Goal: Task Accomplishment & Management: Use online tool/utility

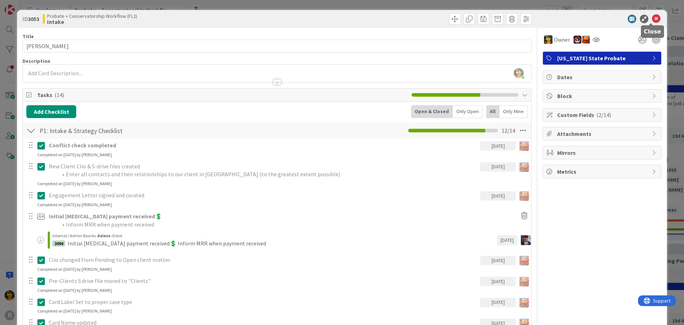
click at [652, 16] on icon at bounding box center [656, 19] width 9 height 9
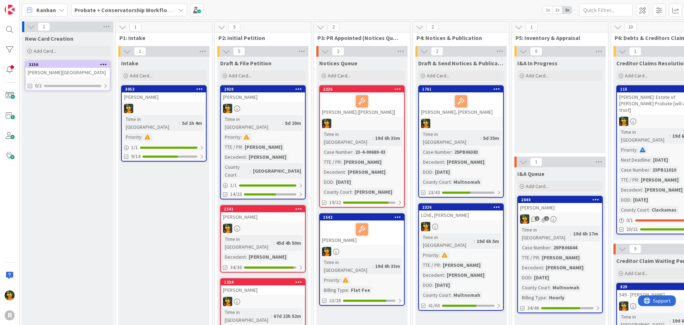
click at [43, 11] on span "Kanban" at bounding box center [46, 10] width 20 height 9
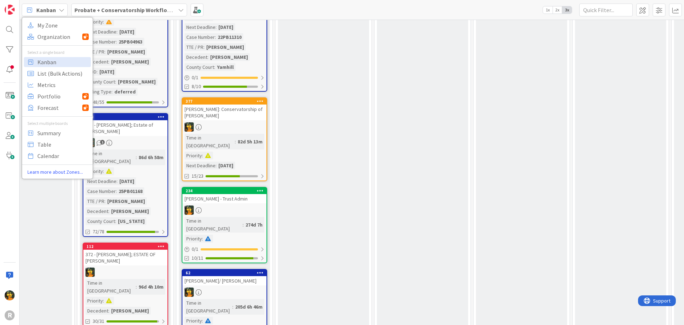
scroll to position [748, 534]
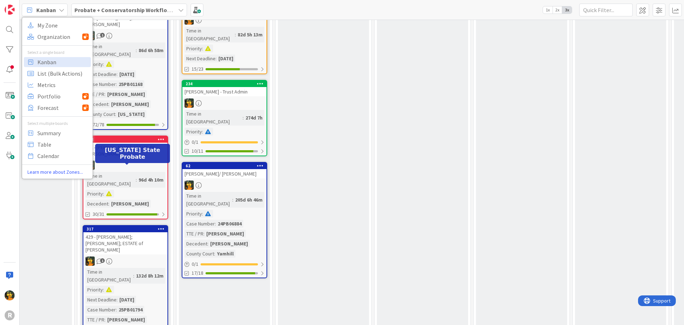
click at [125, 226] on div "317" at bounding box center [127, 228] width 81 height 5
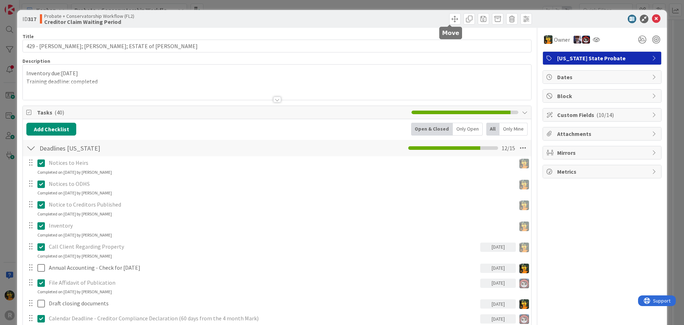
click at [449, 16] on span at bounding box center [454, 18] width 11 height 11
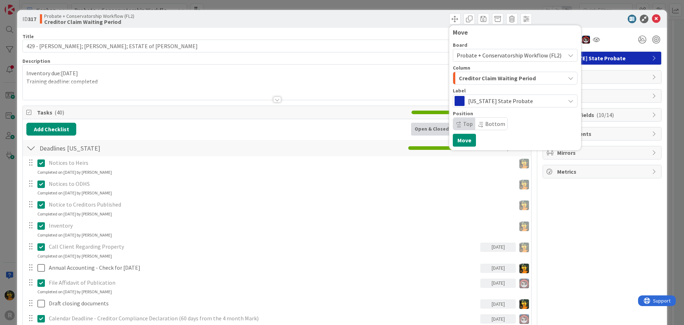
click at [528, 79] on span "Creditor Claim Waiting Period" at bounding box center [497, 77] width 77 height 9
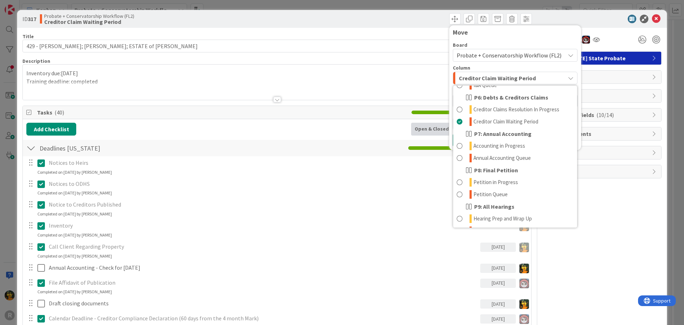
scroll to position [178, 0]
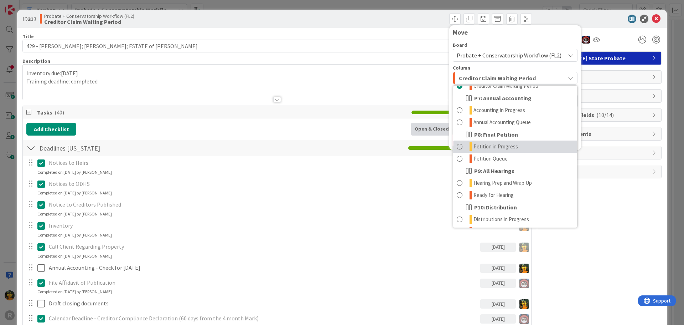
click at [511, 146] on span "Petition in Progress" at bounding box center [496, 146] width 45 height 9
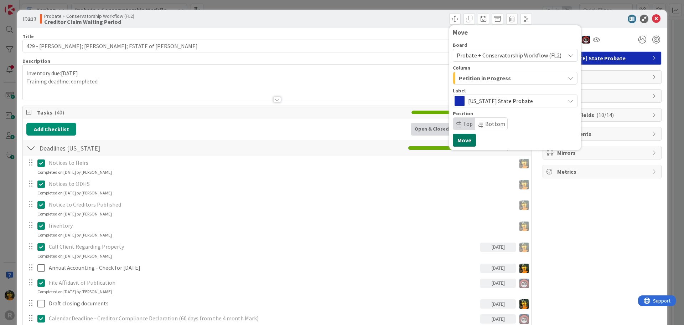
click at [457, 145] on button "Move" at bounding box center [464, 140] width 23 height 13
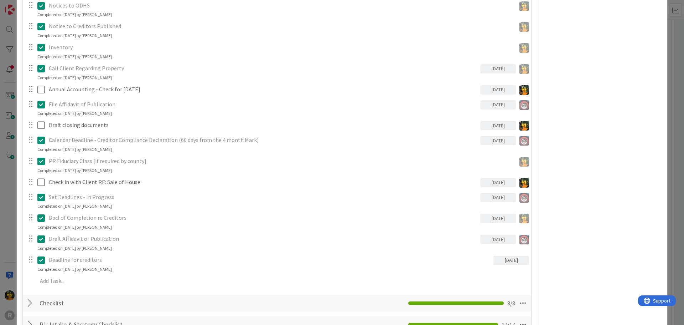
scroll to position [321, 0]
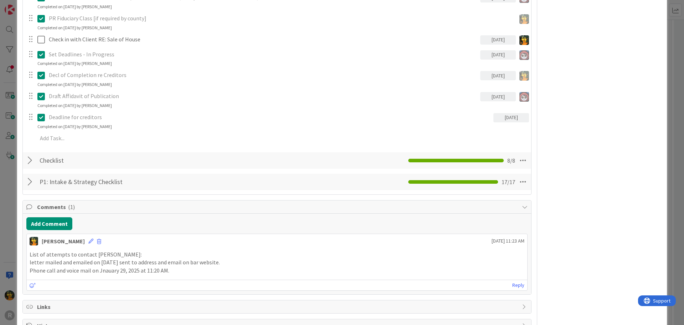
click at [25, 163] on div "Checklist Checklist Name 9 / 64 Checklist 8 / 8" at bounding box center [277, 160] width 509 height 16
click at [28, 162] on div at bounding box center [30, 160] width 9 height 13
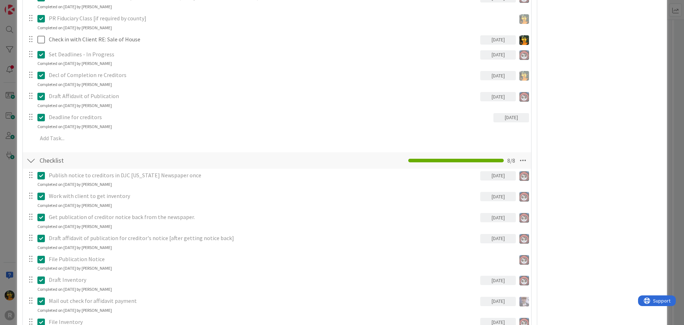
scroll to position [546, 0]
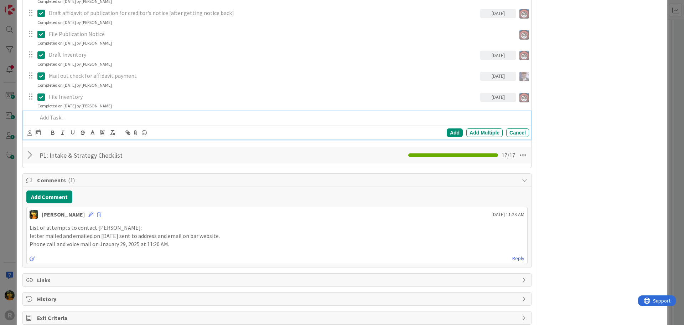
click at [68, 120] on p at bounding box center [281, 117] width 489 height 8
click at [31, 131] on icon at bounding box center [29, 132] width 5 height 5
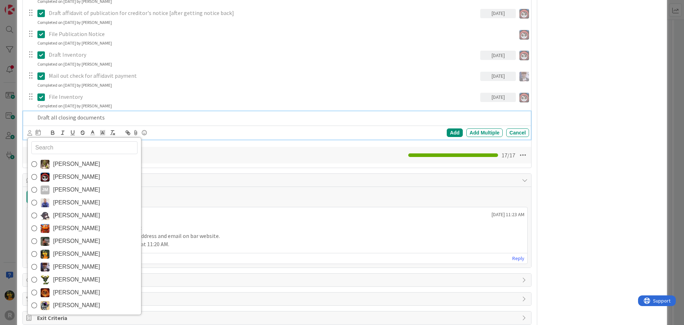
click at [71, 249] on span "[PERSON_NAME]" at bounding box center [76, 253] width 47 height 11
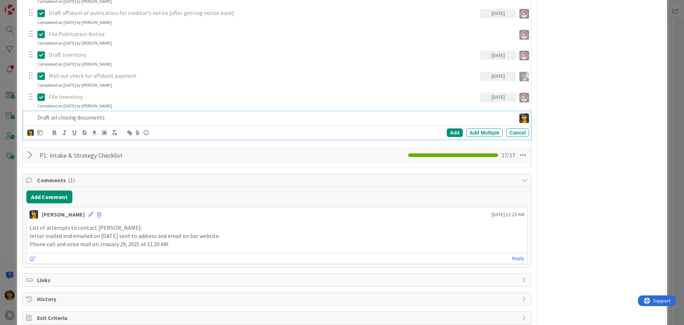
click at [43, 133] on div "[PERSON_NAME] [PERSON_NAME] [PERSON_NAME] [PERSON_NAME] [PERSON_NAME] [PERSON_N…" at bounding box center [278, 133] width 502 height 10
click at [42, 133] on div "[PERSON_NAME] [PERSON_NAME] [PERSON_NAME] [PERSON_NAME] [PERSON_NAME] [PERSON_N…" at bounding box center [278, 133] width 502 height 10
click at [40, 133] on icon at bounding box center [39, 132] width 5 height 6
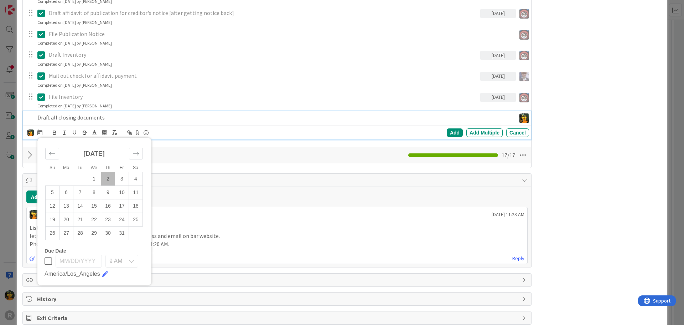
click at [92, 175] on td "1" at bounding box center [94, 179] width 14 height 14
drag, startPoint x: 450, startPoint y: 132, endPoint x: 349, endPoint y: 126, distance: 101.0
click at [449, 132] on div "Add" at bounding box center [455, 132] width 16 height 9
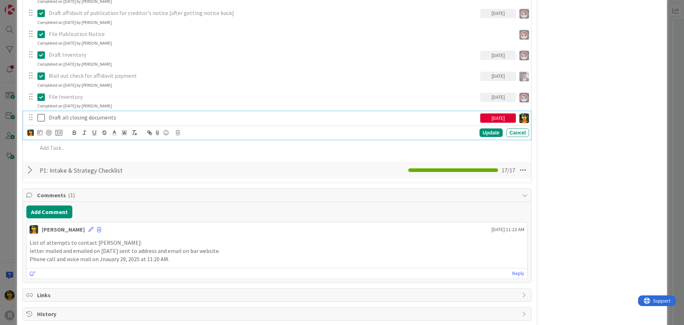
click at [112, 119] on p "Draft all closing documents" at bounding box center [263, 117] width 429 height 8
click at [47, 134] on div at bounding box center [49, 133] width 6 height 6
click at [484, 133] on div "Update" at bounding box center [491, 132] width 23 height 9
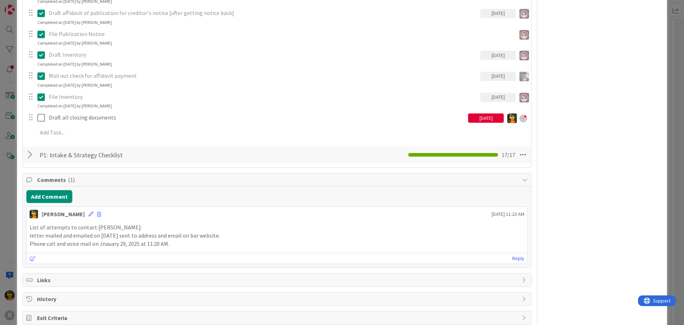
click at [263, 125] on div "Publish notice to creditors in DJC [US_STATE] Newspaper once [DATE] Update Canc…" at bounding box center [276, 43] width 501 height 198
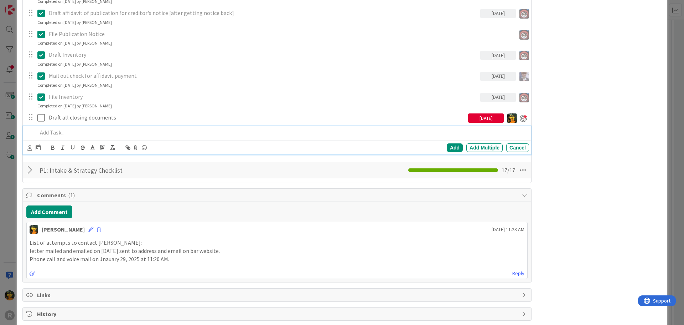
click at [215, 135] on p at bounding box center [281, 132] width 489 height 8
click at [29, 149] on icon at bounding box center [29, 147] width 5 height 5
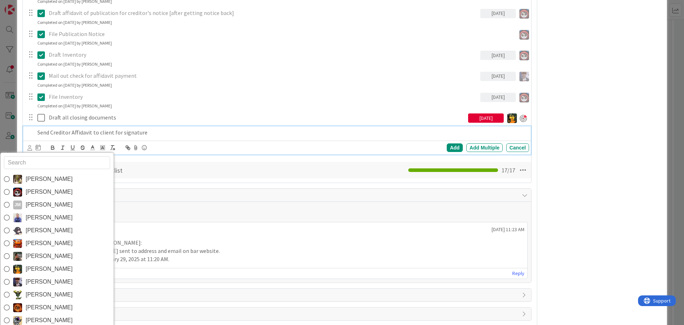
click at [55, 272] on span "[PERSON_NAME]" at bounding box center [49, 268] width 47 height 11
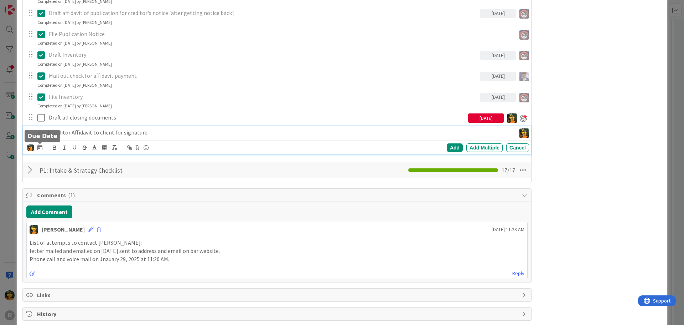
click at [37, 148] on icon at bounding box center [39, 147] width 5 height 6
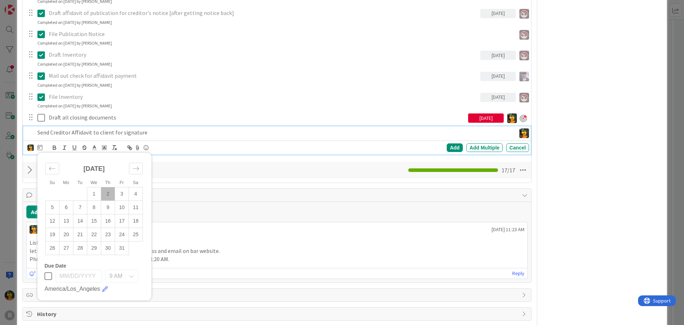
click at [108, 195] on td "2" at bounding box center [108, 194] width 14 height 14
click at [447, 150] on div "Add" at bounding box center [455, 147] width 16 height 9
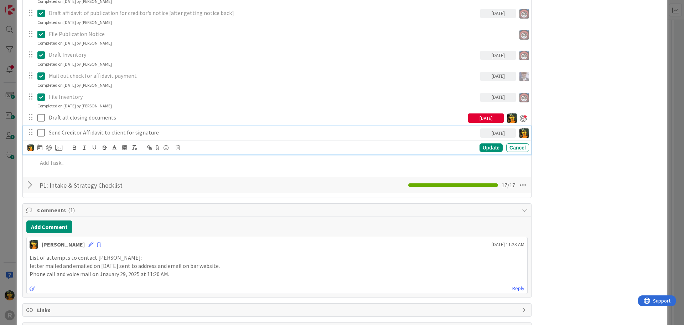
click at [91, 135] on p "Send Creditor Affidavit to client for signature" at bounding box center [263, 132] width 429 height 8
click at [47, 145] on div at bounding box center [49, 148] width 6 height 6
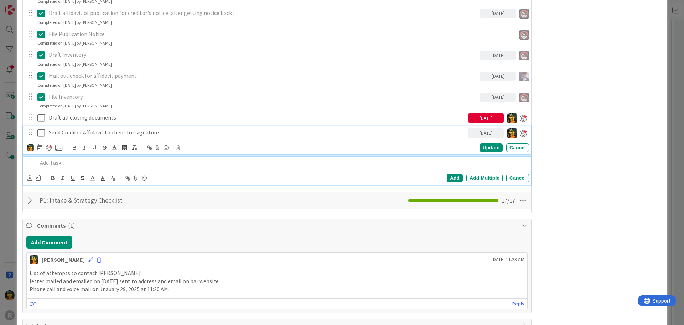
click at [53, 165] on p at bounding box center [281, 163] width 489 height 8
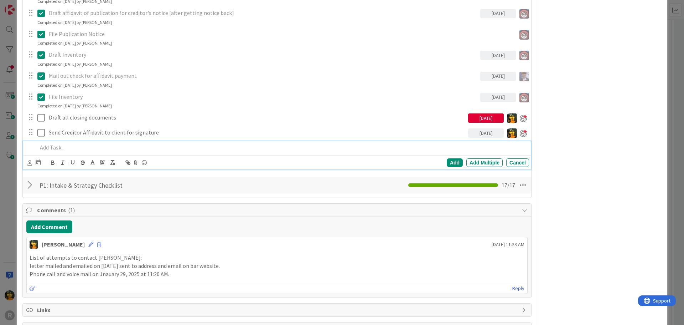
scroll to position [530, 0]
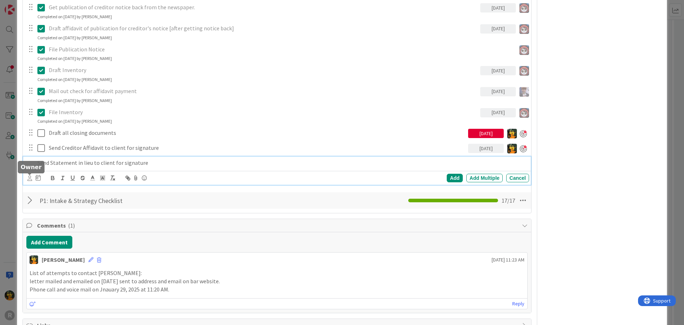
click at [30, 179] on icon at bounding box center [29, 177] width 5 height 5
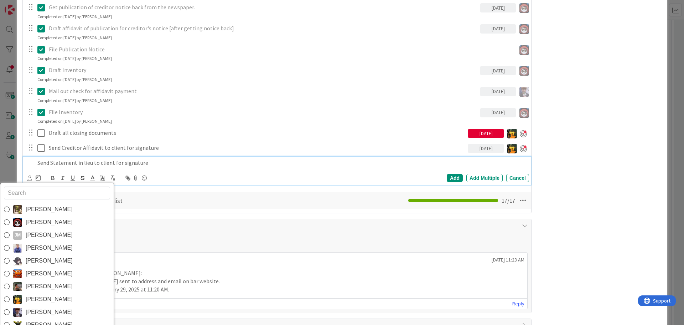
click at [42, 293] on link "[PERSON_NAME]" at bounding box center [56, 299] width 113 height 13
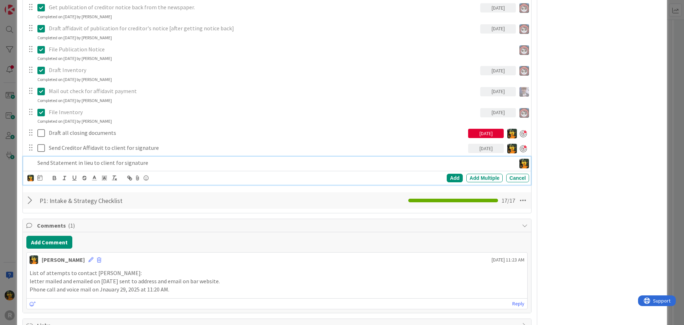
click at [43, 178] on div "[PERSON_NAME] [PERSON_NAME] [PERSON_NAME] [PERSON_NAME] [PERSON_NAME] [PERSON_N…" at bounding box center [278, 178] width 502 height 10
click at [40, 178] on icon at bounding box center [39, 178] width 5 height 6
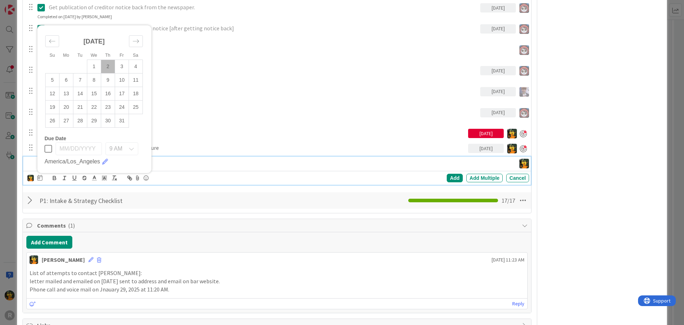
click at [108, 68] on td "2" at bounding box center [108, 67] width 14 height 14
type input "[DATE]"
click at [450, 176] on div "Add" at bounding box center [455, 178] width 16 height 9
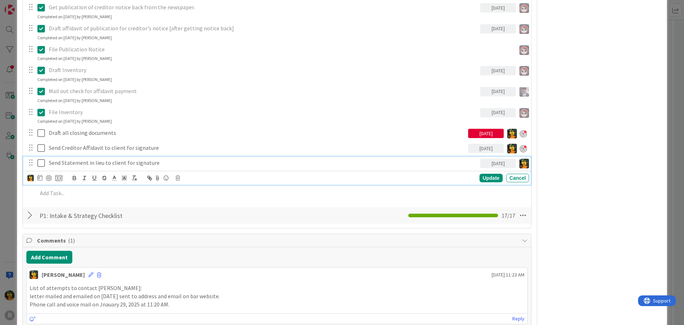
click at [81, 162] on p "Send Statement in lieu to client for signature" at bounding box center [263, 163] width 429 height 8
click at [48, 177] on div at bounding box center [49, 178] width 6 height 6
click at [481, 177] on div "Update" at bounding box center [491, 178] width 23 height 9
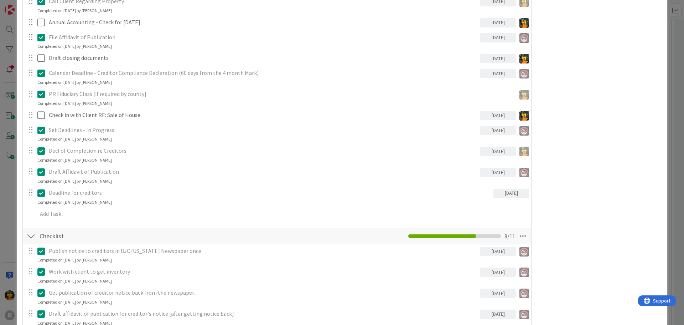
scroll to position [0, 0]
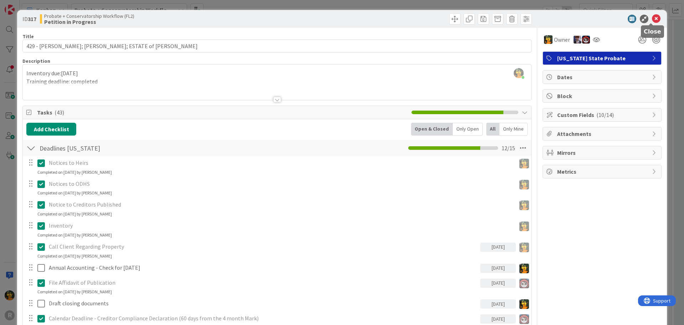
click at [652, 20] on icon at bounding box center [656, 19] width 9 height 9
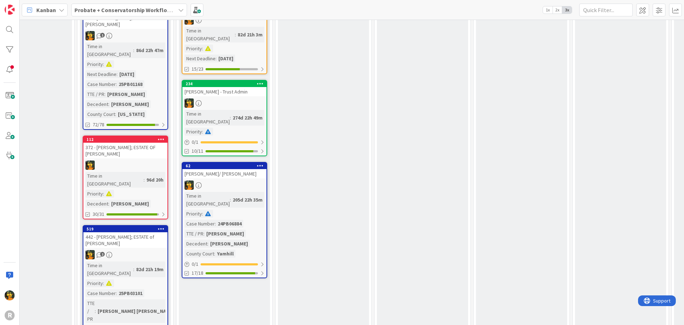
click at [40, 15] on div "Kanban" at bounding box center [45, 10] width 46 height 13
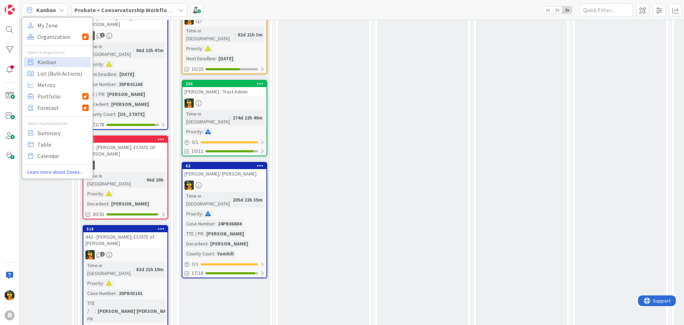
click at [323, 221] on div "Petition Queue Add Card... 572 [PERSON_NAME]: Estate of [PERSON_NAME] Pending L…" at bounding box center [323, 15] width 91 height 925
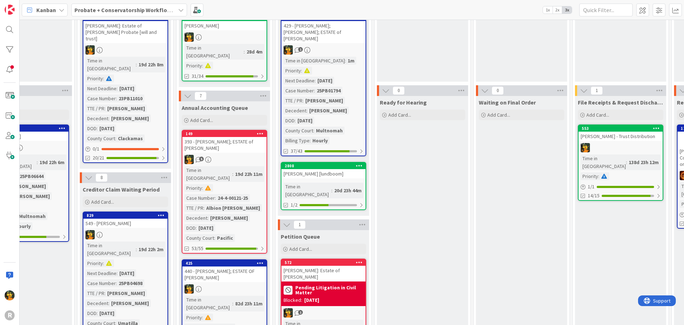
scroll to position [0, 534]
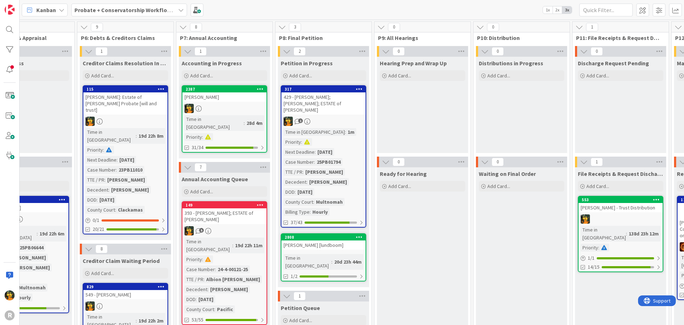
click at [245, 100] on div "[PERSON_NAME]" at bounding box center [224, 96] width 84 height 9
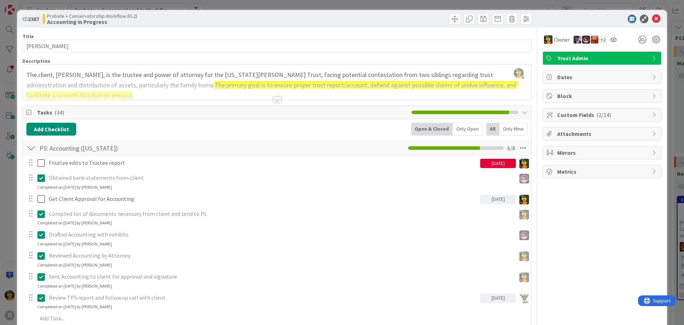
scroll to position [36, 0]
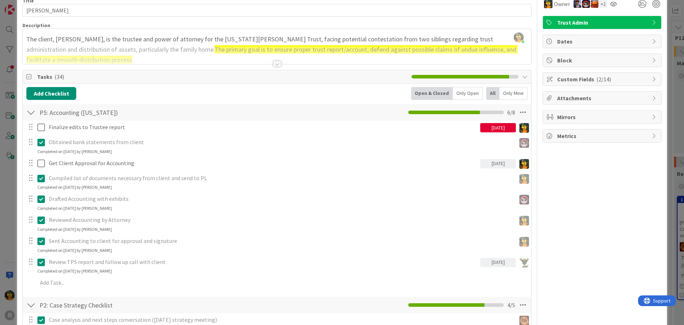
click at [57, 289] on div "Add Add Multiple Cancel" at bounding box center [277, 282] width 508 height 13
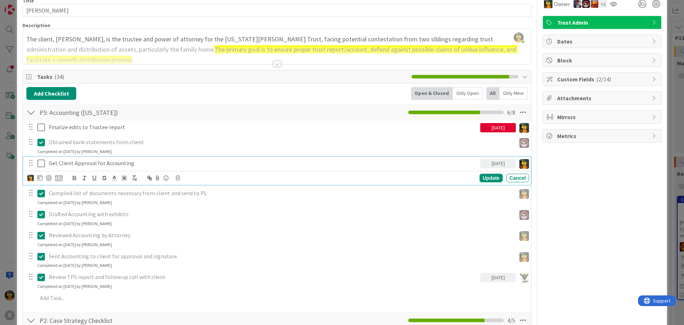
click at [82, 166] on p "Get Client Approval for Accounting" at bounding box center [263, 163] width 429 height 8
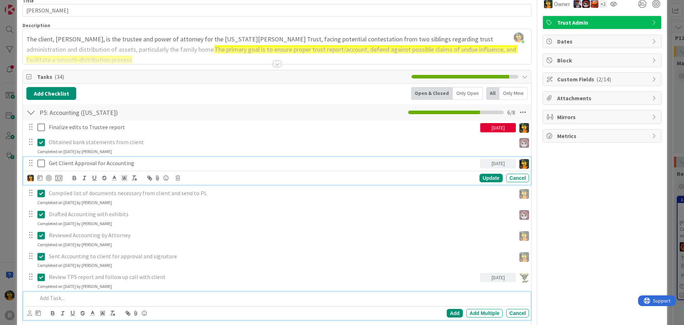
click at [56, 297] on p at bounding box center [281, 298] width 489 height 8
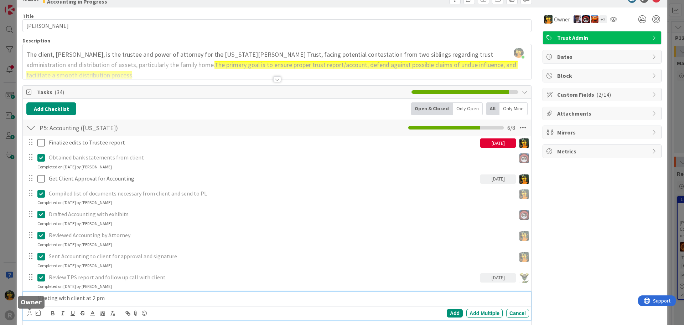
click at [29, 311] on icon at bounding box center [29, 312] width 5 height 5
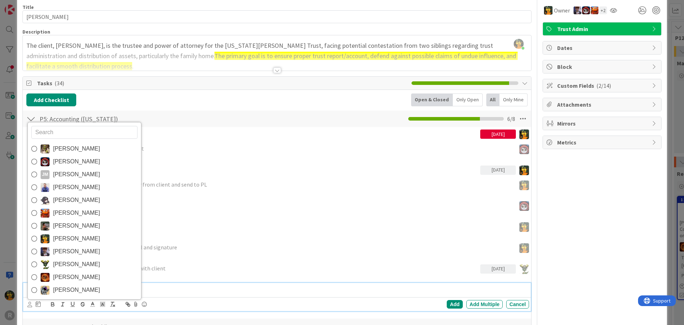
click at [90, 235] on link "[PERSON_NAME]" at bounding box center [84, 238] width 113 height 13
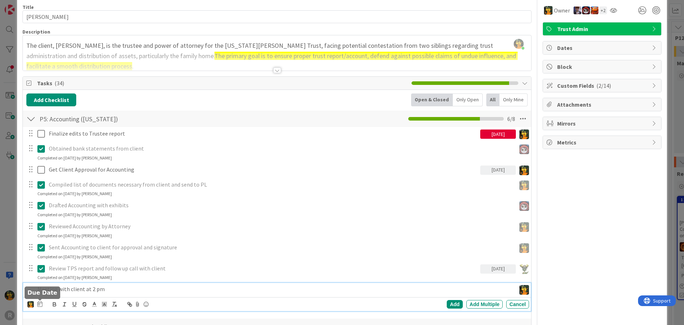
click at [39, 304] on icon at bounding box center [39, 304] width 5 height 6
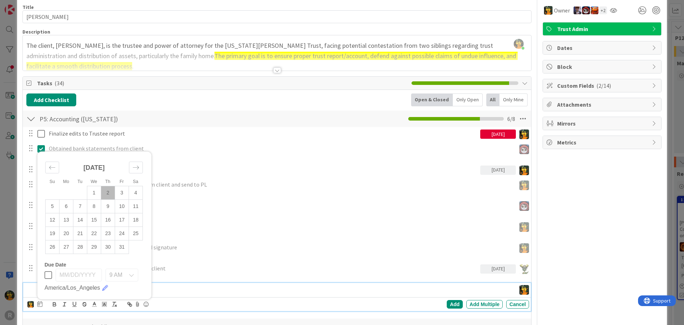
click at [110, 191] on td "2" at bounding box center [108, 193] width 14 height 14
type input "[DATE]"
click at [216, 268] on p "Review TPS report and follow up call with client" at bounding box center [263, 268] width 429 height 8
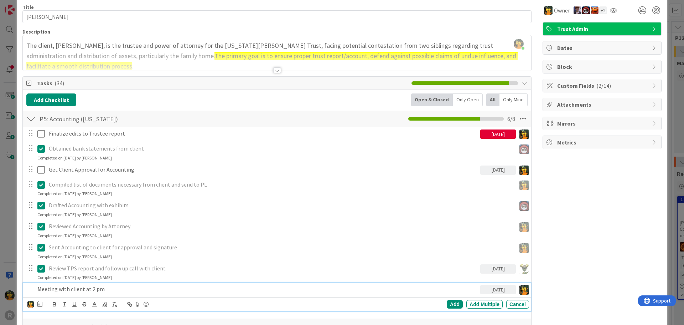
click at [104, 291] on p "Meeting with client at 2 pm" at bounding box center [257, 289] width 440 height 8
click at [448, 306] on div "Add" at bounding box center [455, 304] width 16 height 9
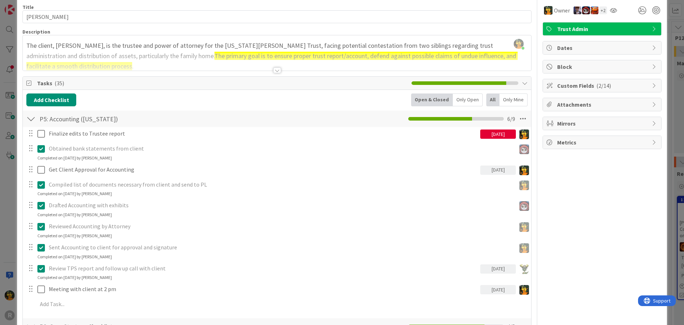
drag, startPoint x: 142, startPoint y: 283, endPoint x: 136, endPoint y: 286, distance: 7.3
click at [140, 284] on div "Finalize edits to Trustee report [DATE] Update Cancel Obtained bank statements …" at bounding box center [276, 220] width 501 height 186
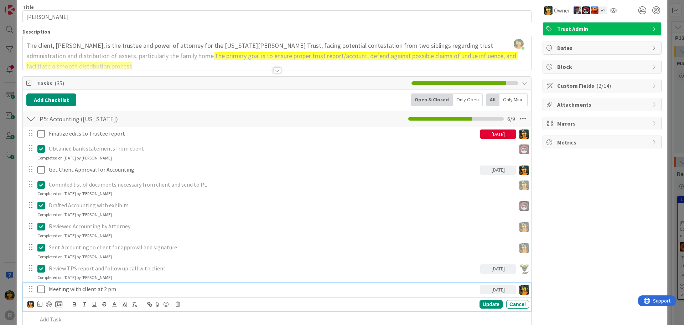
click at [133, 287] on p "Meeting with client at 2 pm" at bounding box center [263, 289] width 429 height 8
click at [48, 303] on div at bounding box center [49, 304] width 6 height 6
click at [480, 304] on div "Update" at bounding box center [491, 304] width 23 height 9
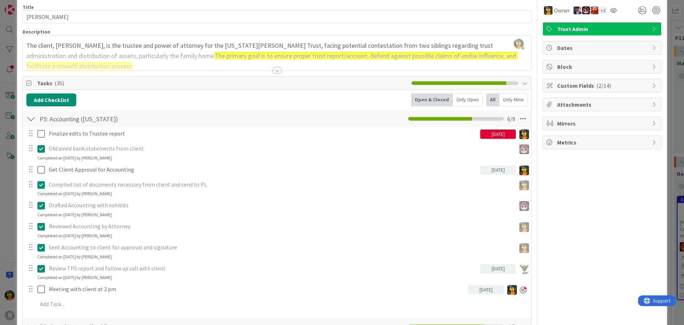
scroll to position [0, 0]
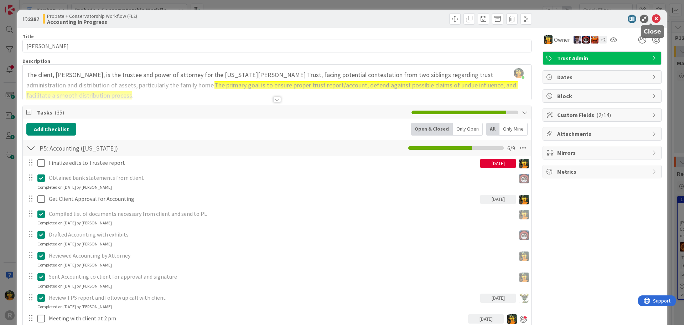
click at [652, 19] on icon at bounding box center [656, 19] width 9 height 9
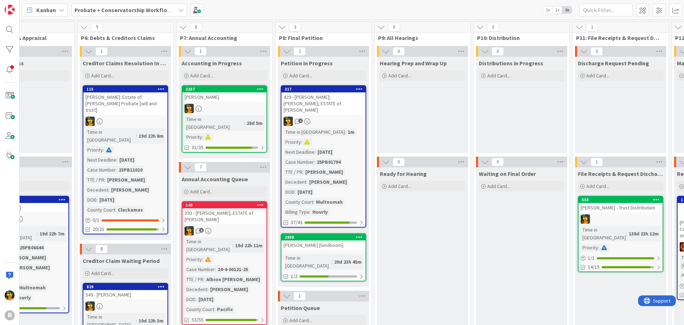
click at [29, 9] on icon at bounding box center [29, 9] width 9 height 9
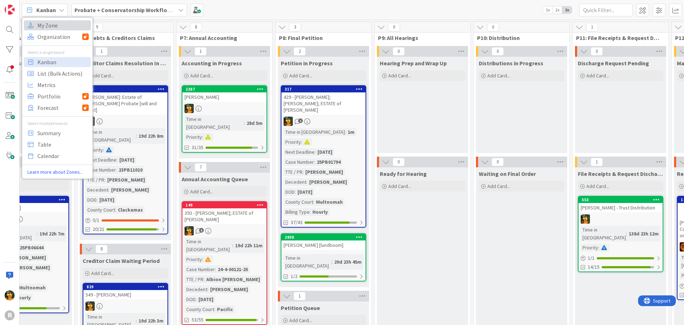
click at [52, 24] on span "My Zone" at bounding box center [62, 25] width 51 height 11
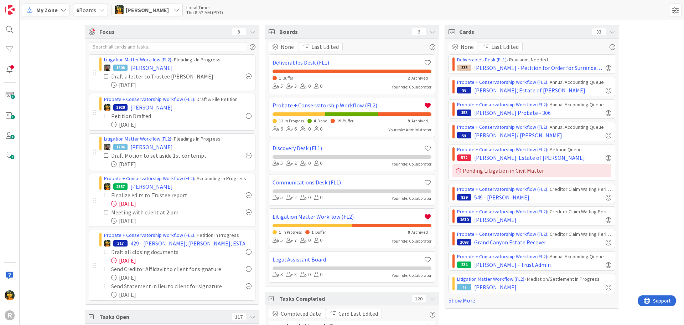
scroll to position [71, 0]
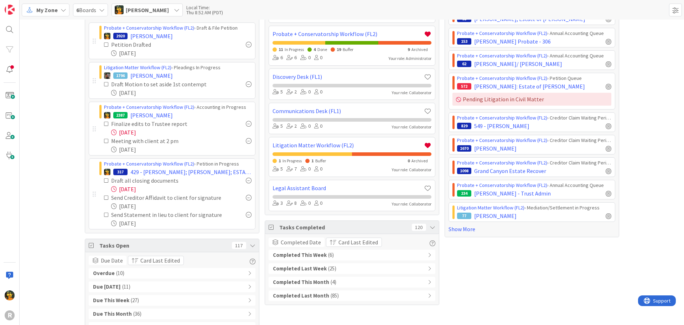
click at [139, 269] on div "Overdue ( 10 )" at bounding box center [172, 273] width 167 height 11
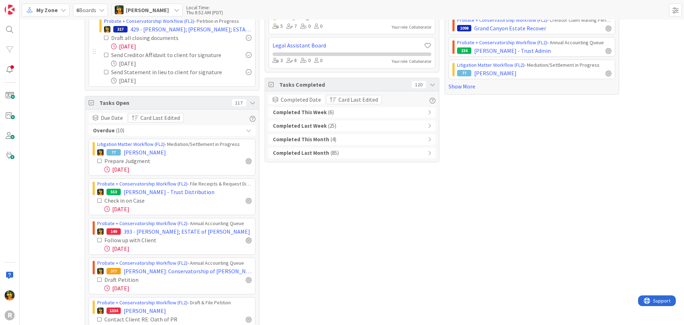
scroll to position [321, 0]
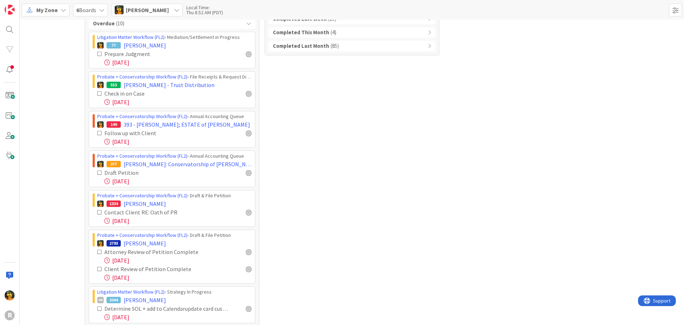
click at [94, 211] on div "Contact Client RE: Oath of PR [DATE]" at bounding box center [172, 216] width 159 height 17
click at [97, 212] on icon at bounding box center [99, 212] width 5 height 5
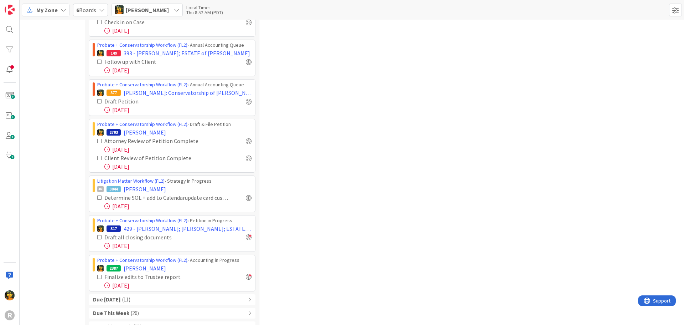
scroll to position [428, 0]
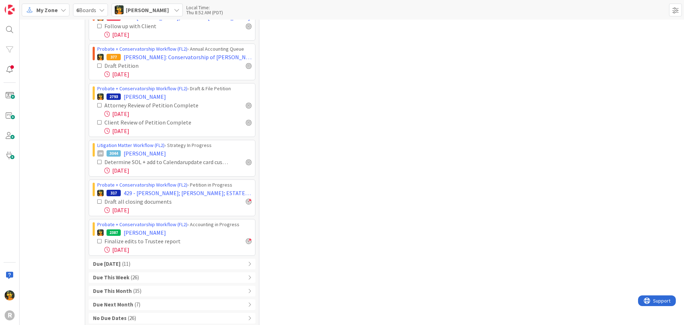
click at [113, 263] on b "Due [DATE]" at bounding box center [107, 264] width 28 height 8
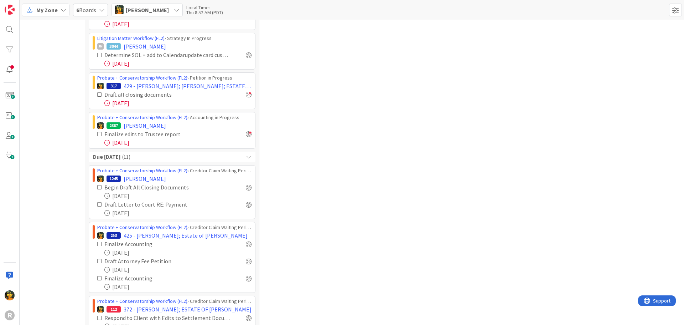
click at [60, 209] on div "Focus 8 Litigation Matter Workflow (FL2) › Pleadings In Progress 1808 [PERSON_N…" at bounding box center [352, 37] width 665 height 1104
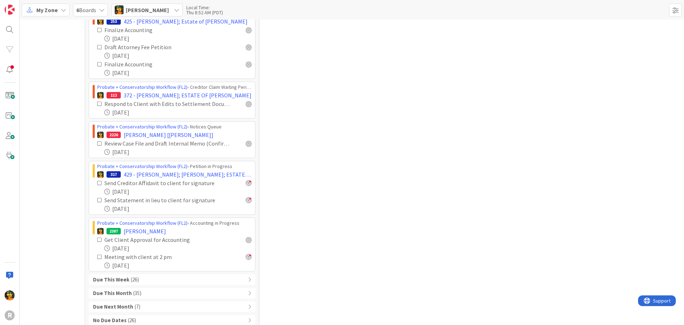
scroll to position [784, 0]
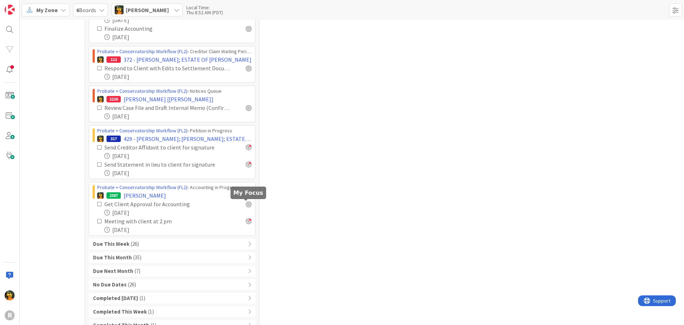
click at [246, 204] on div at bounding box center [249, 204] width 6 height 6
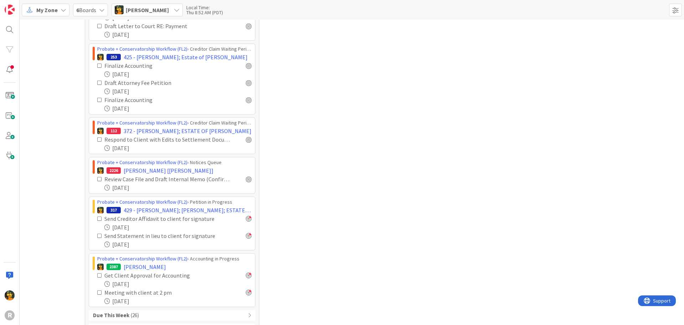
scroll to position [816, 0]
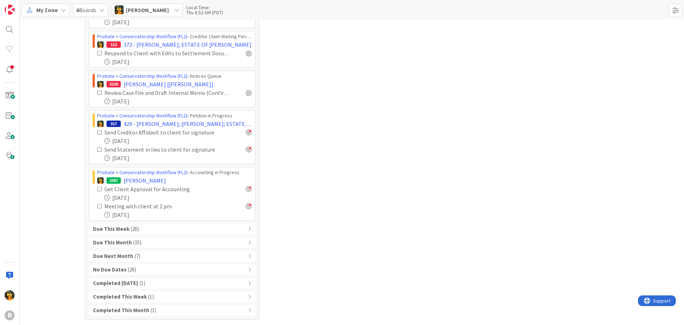
click at [117, 228] on b "Due This Week" at bounding box center [111, 229] width 36 height 8
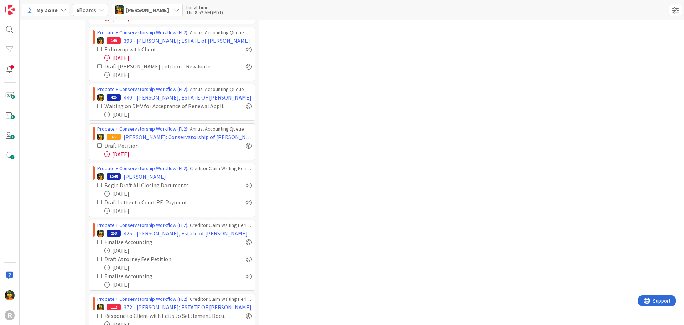
scroll to position [1137, 0]
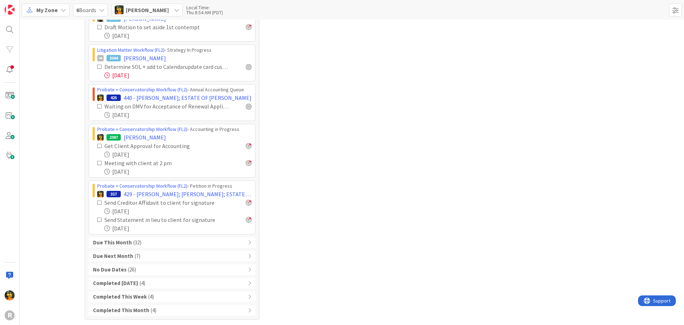
scroll to position [1326, 0]
